Goal: Find specific page/section: Find specific page/section

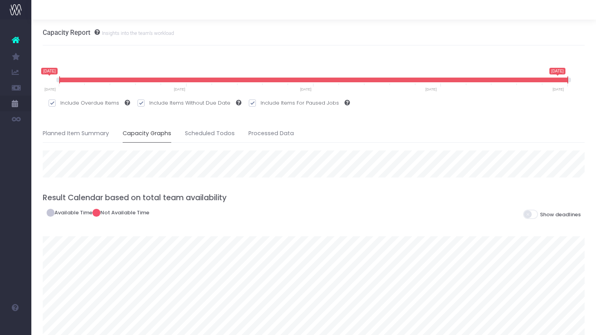
scroll to position [53, 0]
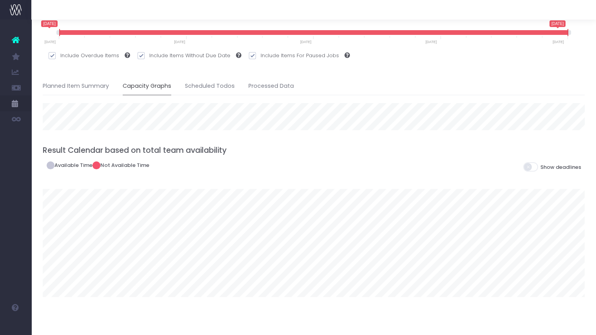
click at [16, 42] on icon at bounding box center [16, 40] width 8 height 10
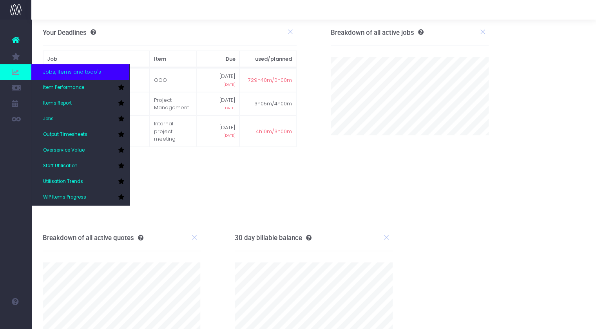
click at [20, 70] on span at bounding box center [15, 72] width 31 height 16
click at [60, 112] on link "Jobs" at bounding box center [80, 119] width 98 height 16
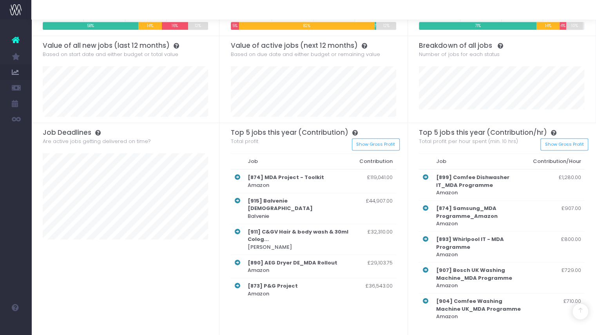
scroll to position [208, 0]
